Goal: Check status: Check status

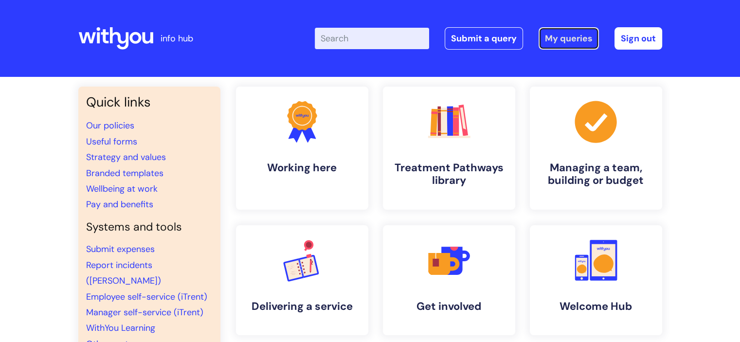
click at [568, 41] on link "My queries" at bounding box center [568, 38] width 60 height 22
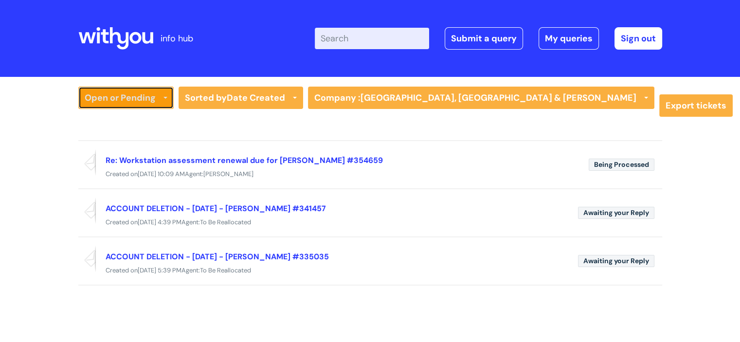
click at [134, 97] on link "Open or Pending" at bounding box center [125, 98] width 95 height 22
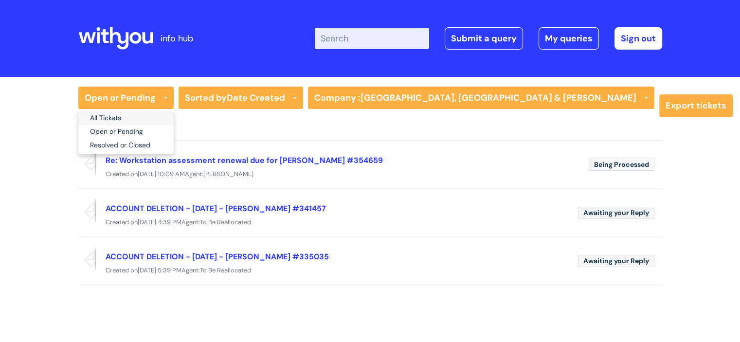
click at [123, 115] on link "All Tickets" at bounding box center [125, 118] width 95 height 14
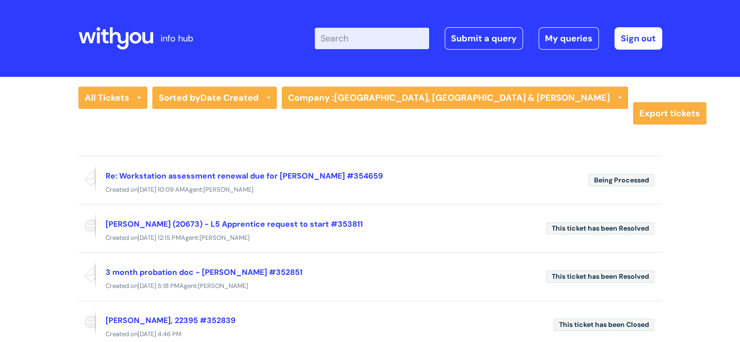
click at [364, 39] on input "Enter your search term here..." at bounding box center [372, 38] width 114 height 21
paste input "[PERSON_NAME]"
type input "[PERSON_NAME]"
click button "Search" at bounding box center [0, 0] width 0 height 0
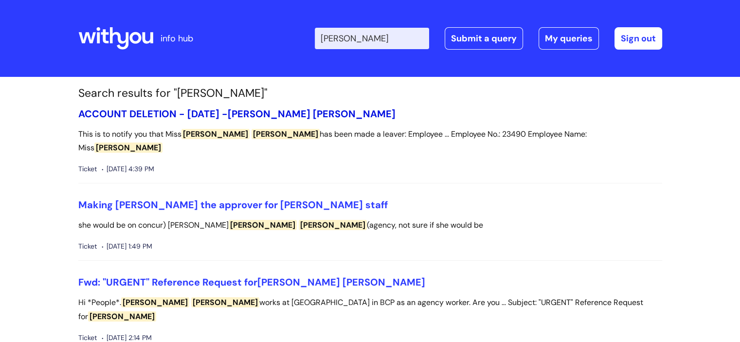
click at [260, 111] on span "[PERSON_NAME]" at bounding box center [269, 113] width 83 height 13
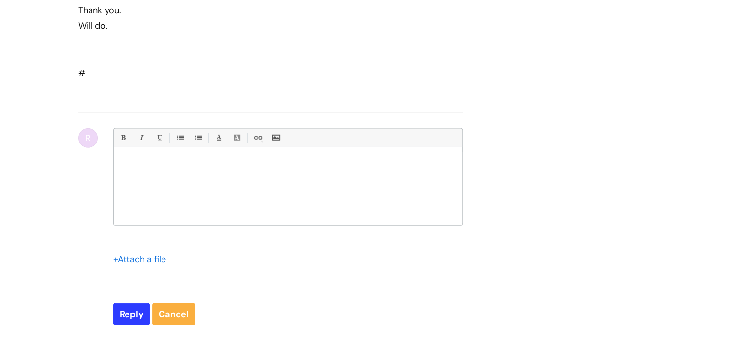
scroll to position [2809, 0]
